Goal: Navigation & Orientation: Find specific page/section

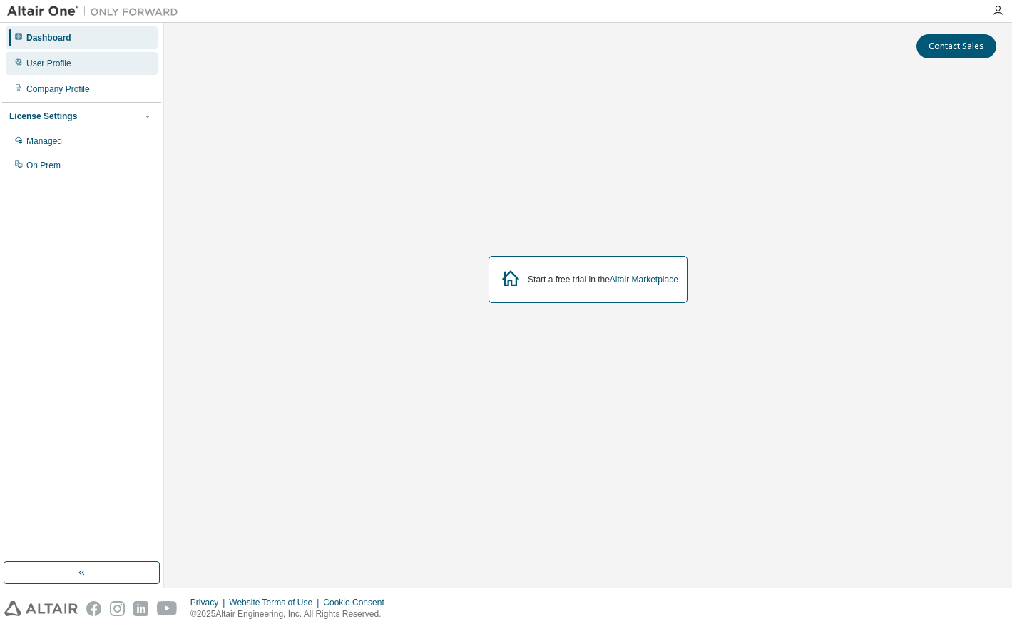
click at [59, 69] on div "User Profile" at bounding box center [82, 63] width 152 height 23
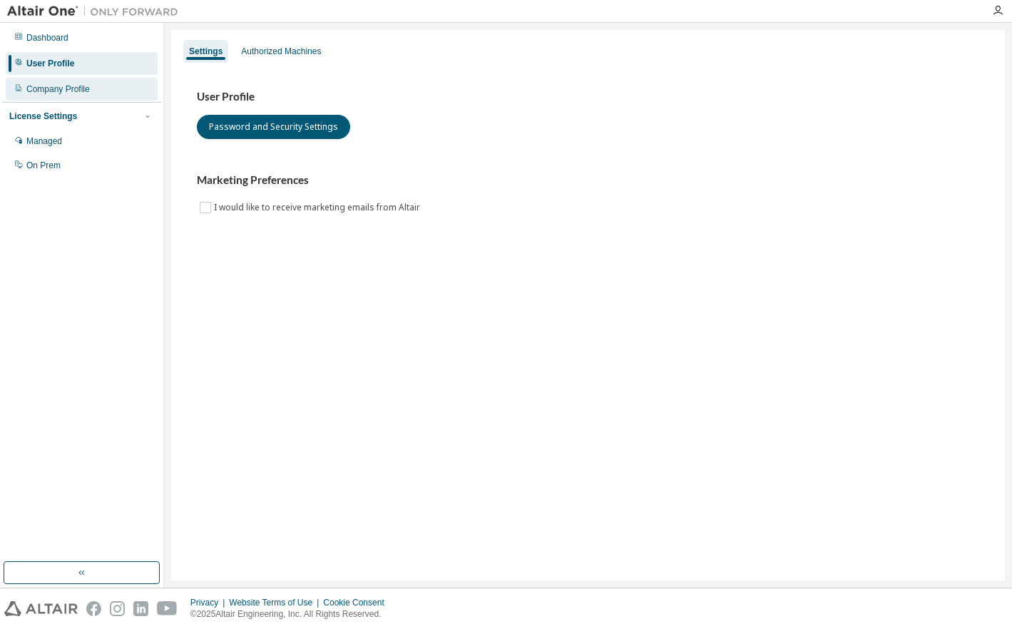
click at [76, 88] on div "Company Profile" at bounding box center [57, 88] width 63 height 11
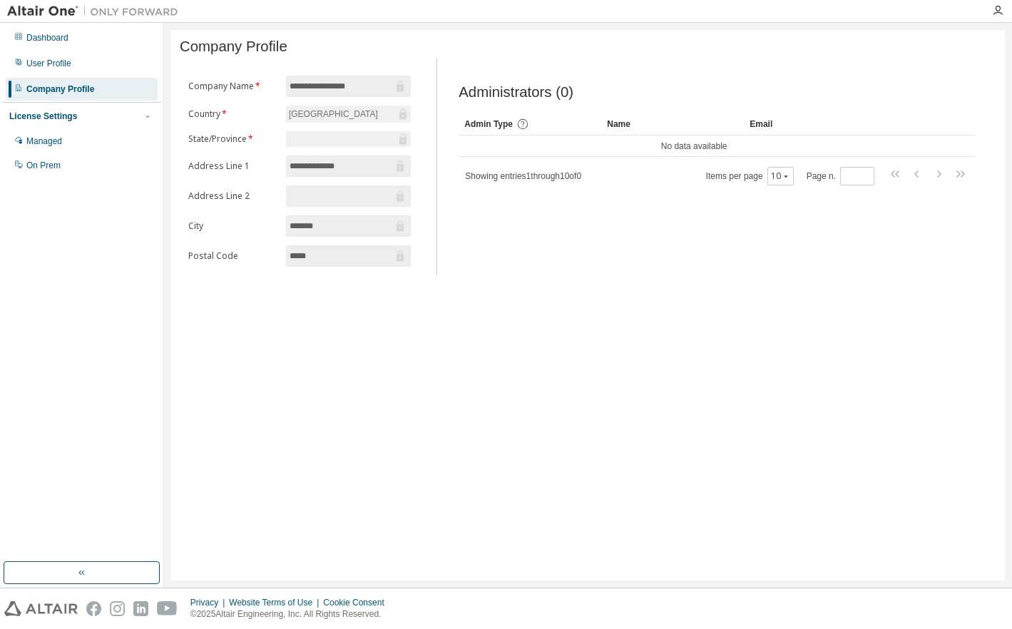
click at [344, 137] on div at bounding box center [348, 139] width 125 height 16
click at [359, 162] on input "**********" at bounding box center [340, 166] width 103 height 14
click at [364, 207] on span at bounding box center [348, 195] width 125 height 21
click at [698, 349] on div "**********" at bounding box center [587, 305] width 833 height 550
click at [54, 141] on div "Managed" at bounding box center [44, 140] width 36 height 11
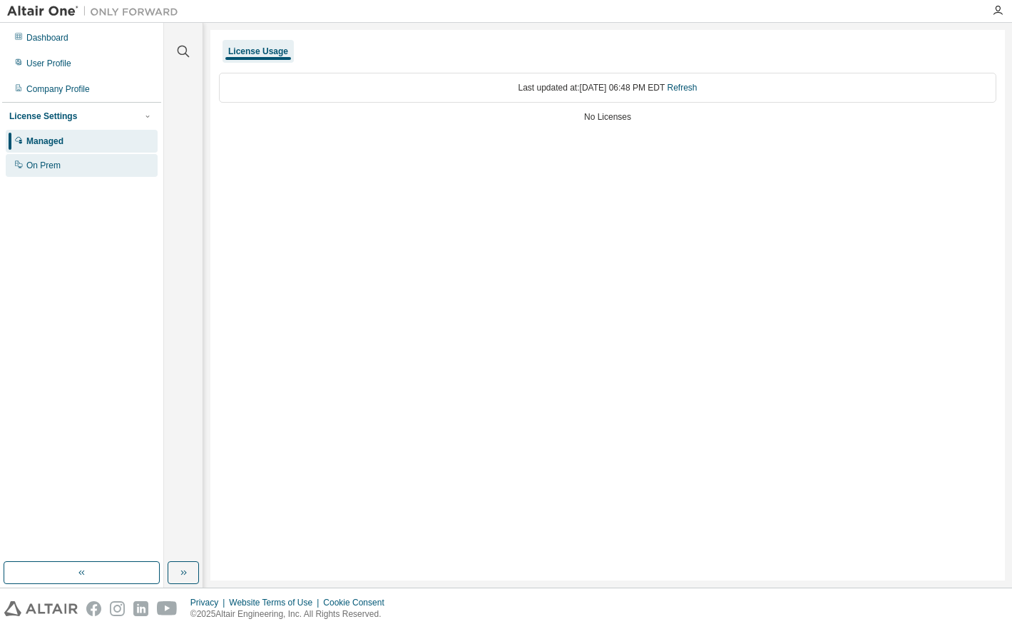
click at [89, 158] on div "On Prem" at bounding box center [82, 165] width 152 height 23
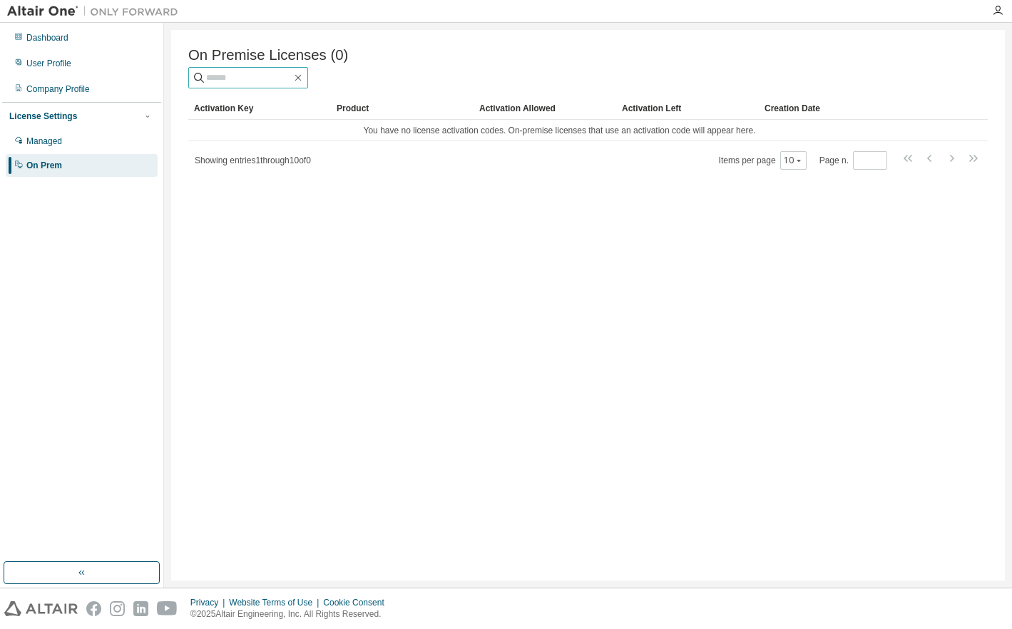
click at [250, 82] on input "text" at bounding box center [249, 78] width 86 height 14
click at [73, 69] on div "User Profile" at bounding box center [82, 63] width 152 height 23
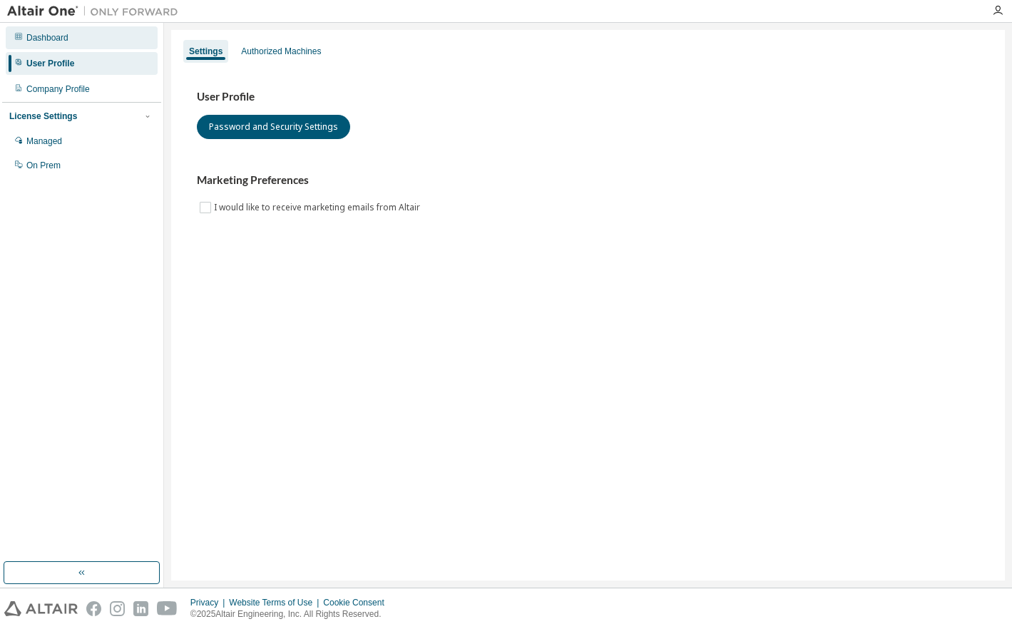
click at [84, 40] on div "Dashboard" at bounding box center [82, 37] width 152 height 23
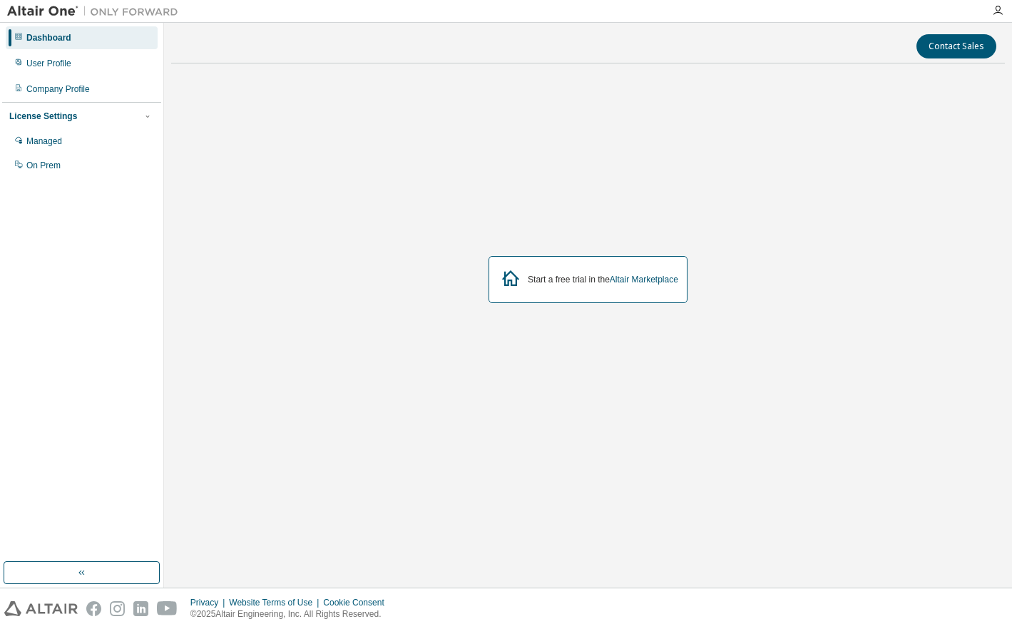
click at [107, 178] on div "License Settings Managed On Prem" at bounding box center [81, 140] width 159 height 76
click at [117, 170] on div "On Prem" at bounding box center [82, 165] width 152 height 23
